Goal: Find specific page/section: Find specific page/section

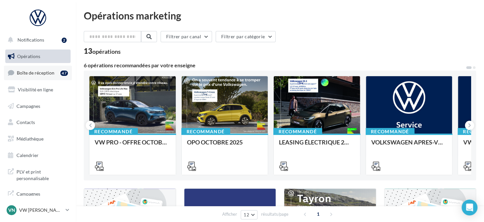
click at [29, 75] on span "Boîte de réception" at bounding box center [36, 73] width 38 height 6
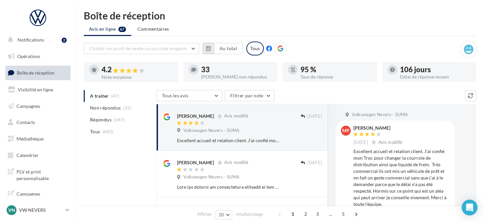
click at [211, 48] on button "button" at bounding box center [208, 48] width 11 height 11
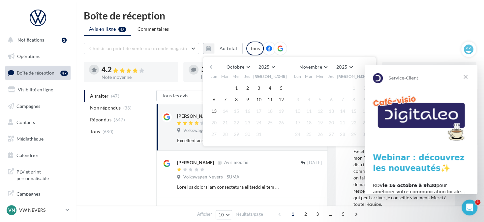
drag, startPoint x: 238, startPoint y: 84, endPoint x: 226, endPoint y: 107, distance: 25.9
click at [238, 84] on button "1" at bounding box center [236, 88] width 10 height 10
click at [213, 112] on button "13" at bounding box center [214, 111] width 10 height 10
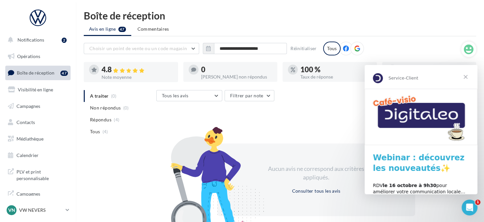
click at [461, 77] on span "Fermer" at bounding box center [465, 77] width 24 height 24
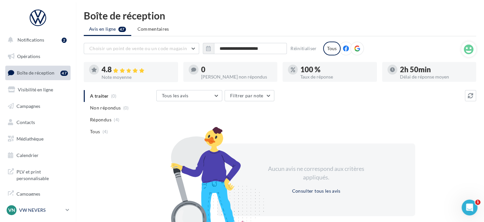
click at [50, 209] on p "VW [PERSON_NAME]" at bounding box center [41, 210] width 44 height 7
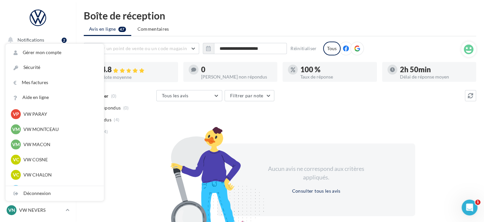
scroll to position [231, 0]
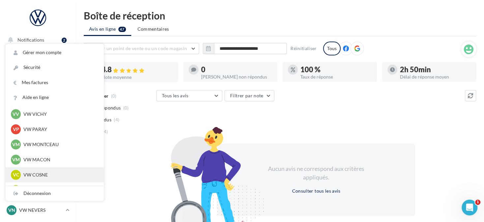
click at [46, 170] on div "VC VW COSNE vw-cos-dup" at bounding box center [55, 175] width 88 height 10
